Goal: Find specific page/section: Find specific page/section

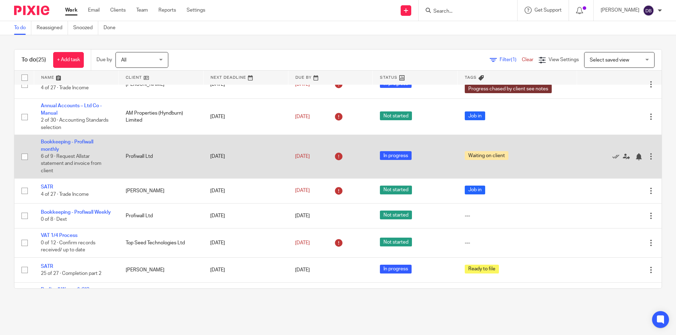
scroll to position [434, 0]
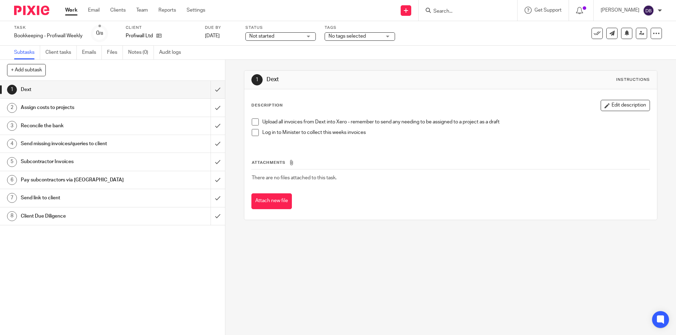
click at [297, 11] on div "Send new email Create task Add client Request signature Get Support Contact via…" at bounding box center [446, 10] width 460 height 21
click at [234, 81] on div "1 Dext Instructions Description Edit description Upload all invoices from Dext …" at bounding box center [450, 198] width 450 height 276
